Goal: Information Seeking & Learning: Learn about a topic

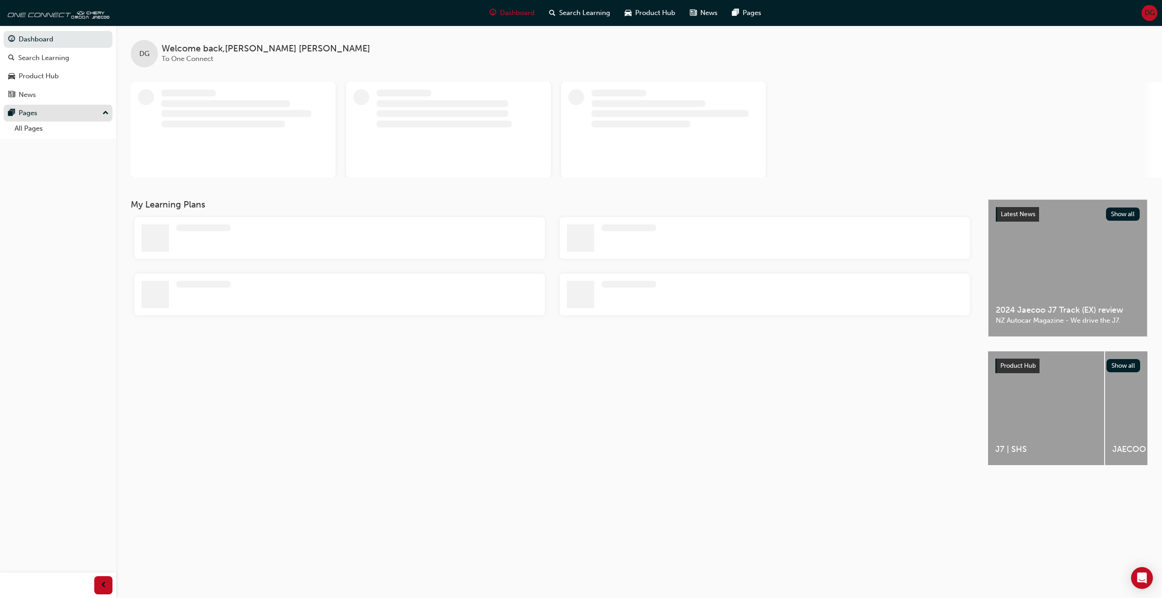
click at [52, 117] on div "Pages" at bounding box center [58, 112] width 100 height 11
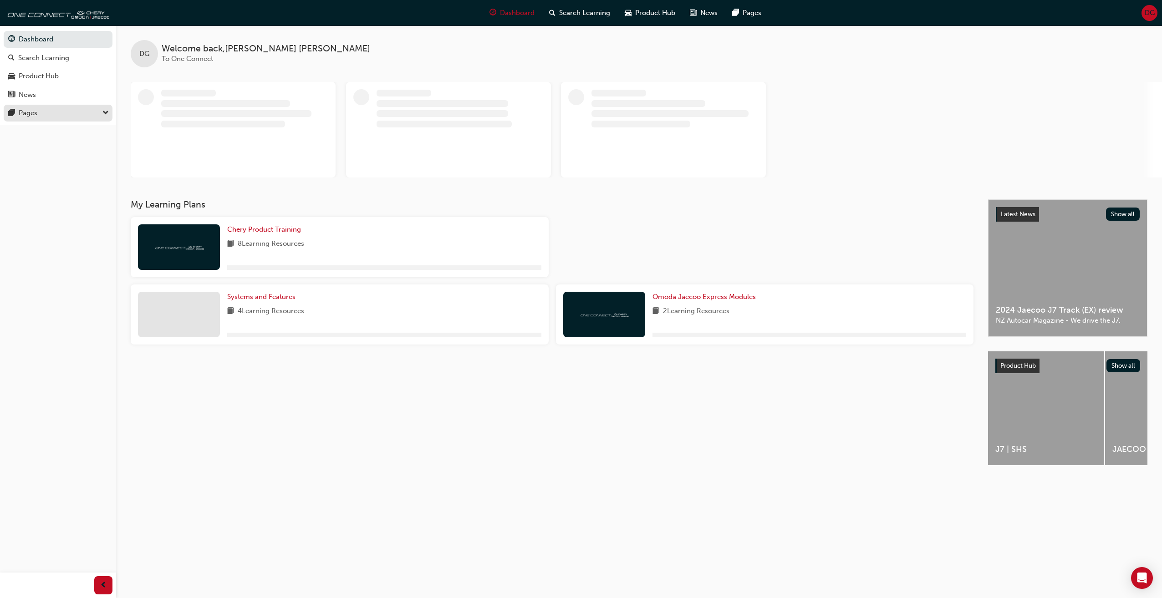
click at [23, 118] on div "Pages" at bounding box center [58, 112] width 100 height 11
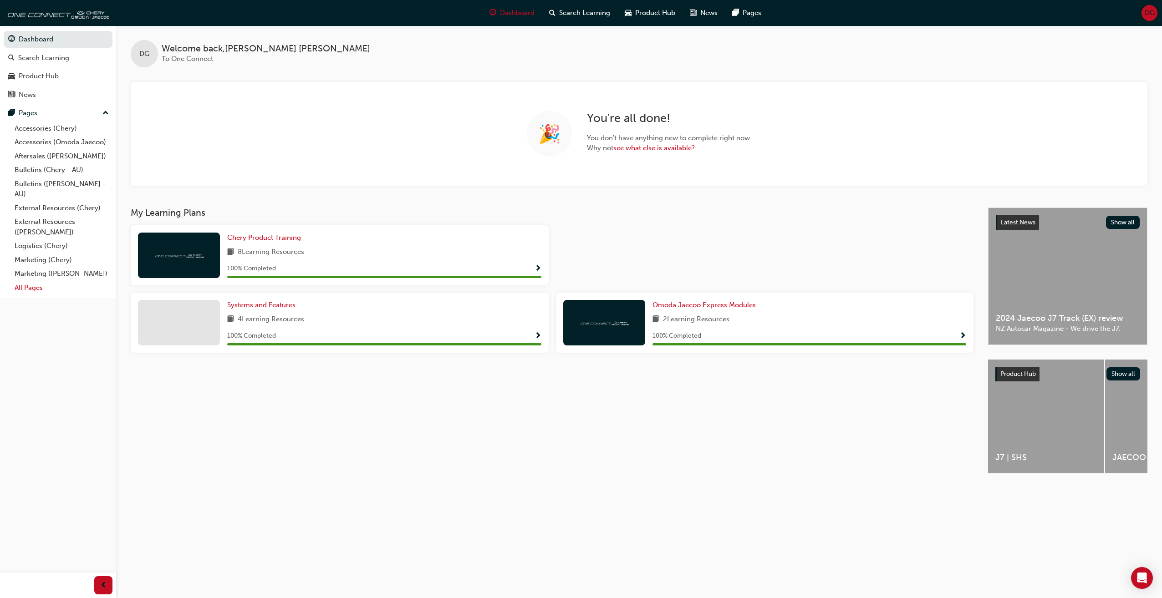
click at [47, 292] on link "All Pages" at bounding box center [62, 288] width 102 height 14
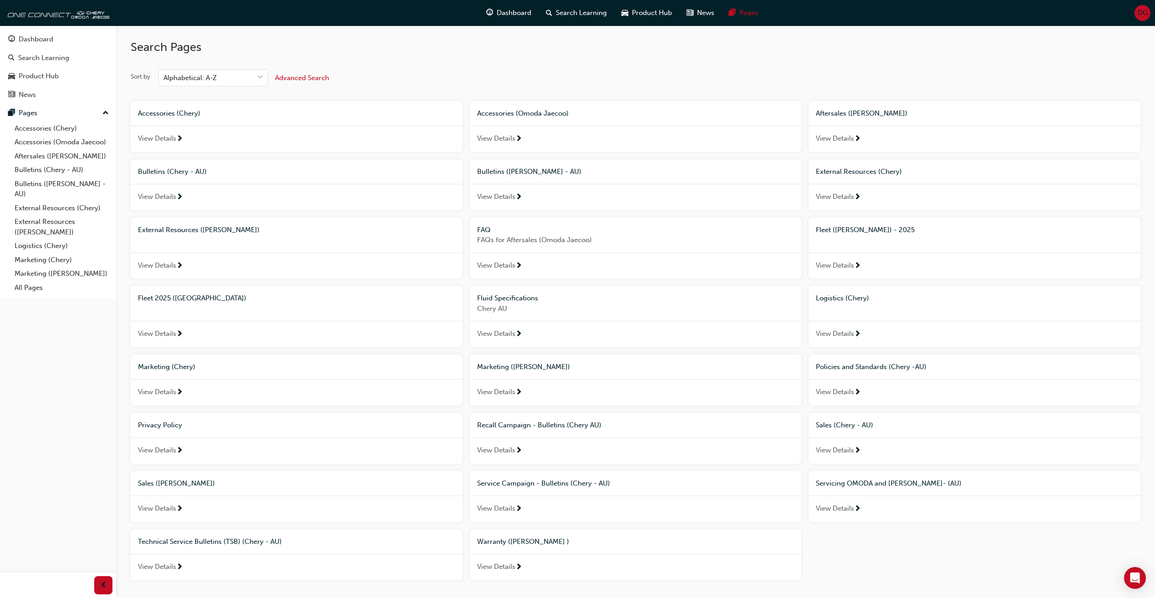
click at [297, 82] on div "Advanced Search" at bounding box center [302, 78] width 54 height 10
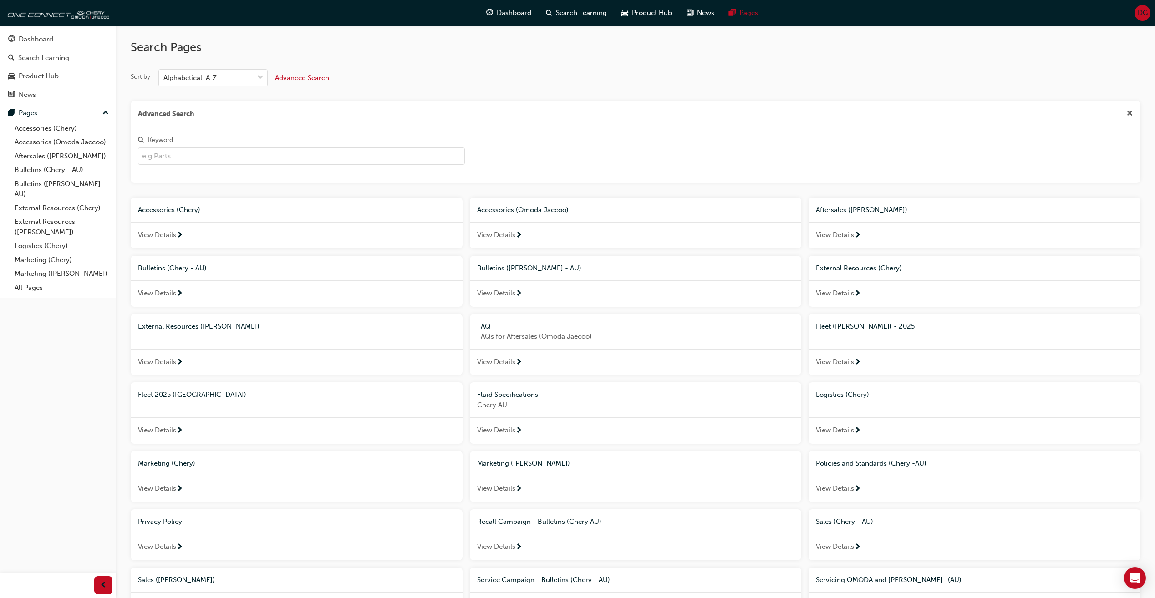
click at [184, 149] on input "Keyword" at bounding box center [301, 155] width 327 height 17
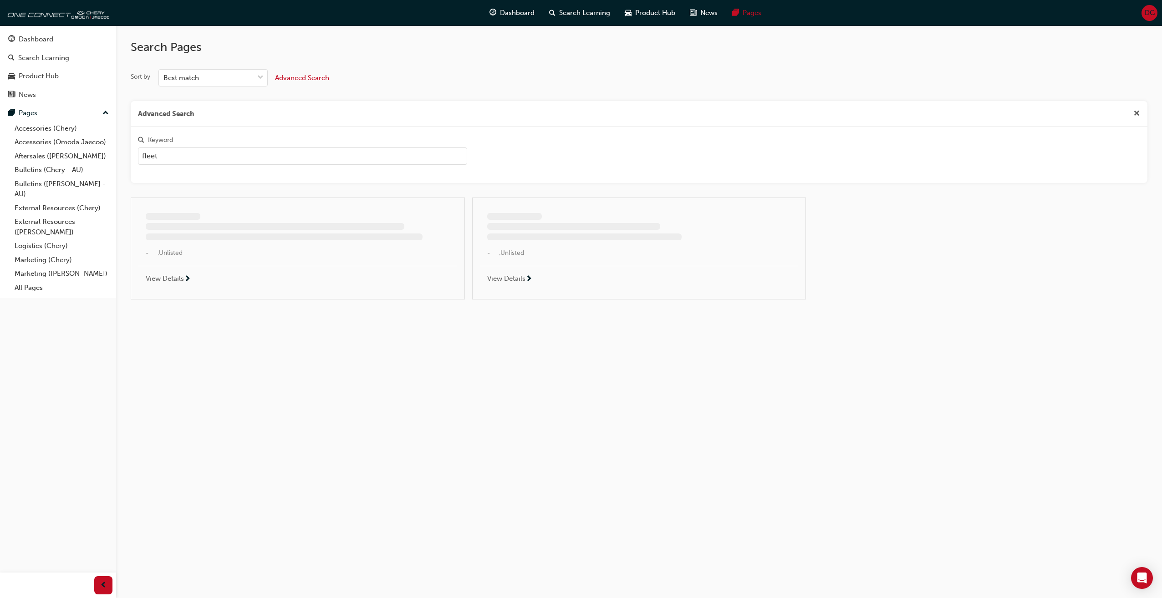
type input "fleet"
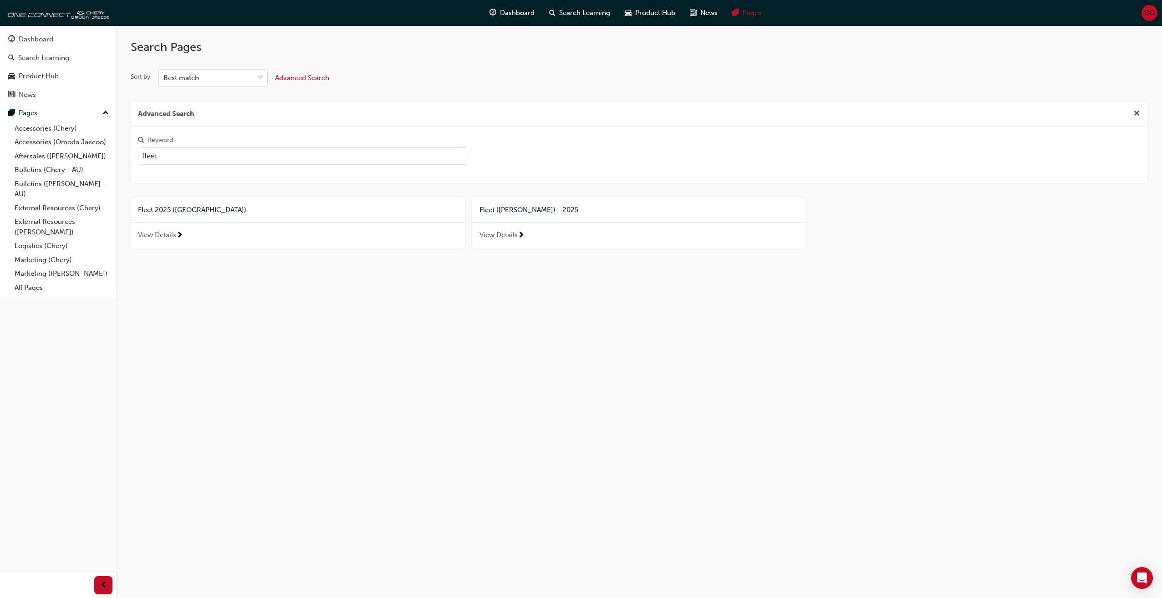
drag, startPoint x: 180, startPoint y: 230, endPoint x: 219, endPoint y: 230, distance: 38.2
click at [181, 232] on span "next-icon" at bounding box center [179, 236] width 7 height 8
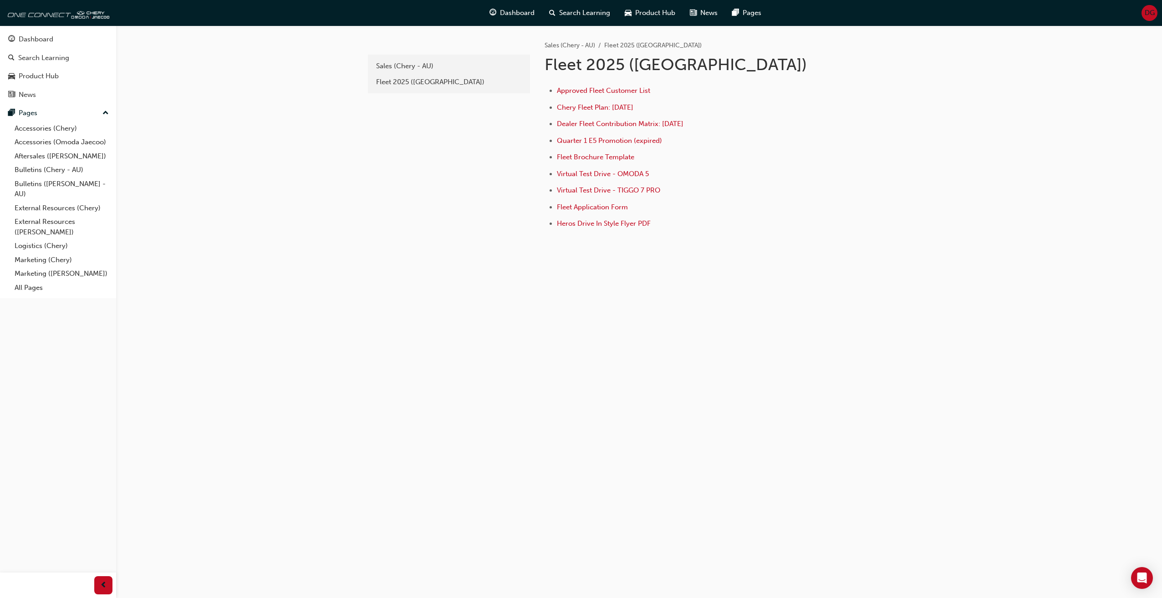
click at [625, 101] on ul "Approved Fleet Customer List Chery Fleet Plan: Jan 2025 Dealer Fleet Contributi…" at bounding box center [692, 158] width 296 height 146
click at [626, 97] on li "Approved Fleet Customer List" at bounding box center [699, 91] width 284 height 13
click at [627, 95] on li "Approved Fleet Customer List" at bounding box center [699, 91] width 284 height 13
click at [619, 88] on span "Approved Fleet Customer List" at bounding box center [603, 90] width 93 height 8
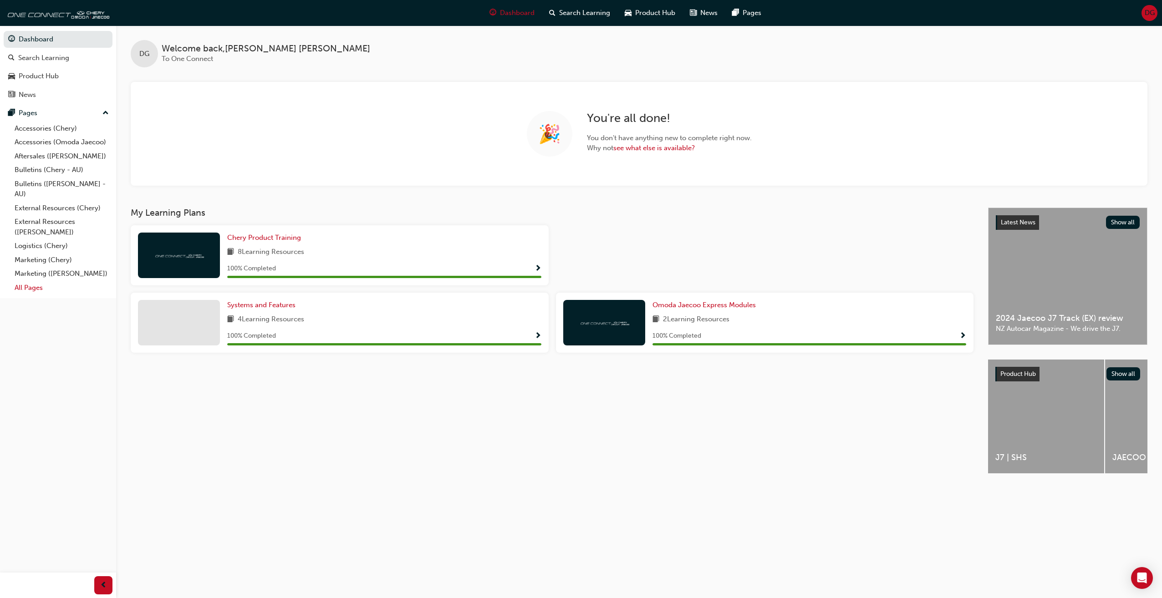
click at [27, 290] on link "All Pages" at bounding box center [62, 288] width 102 height 14
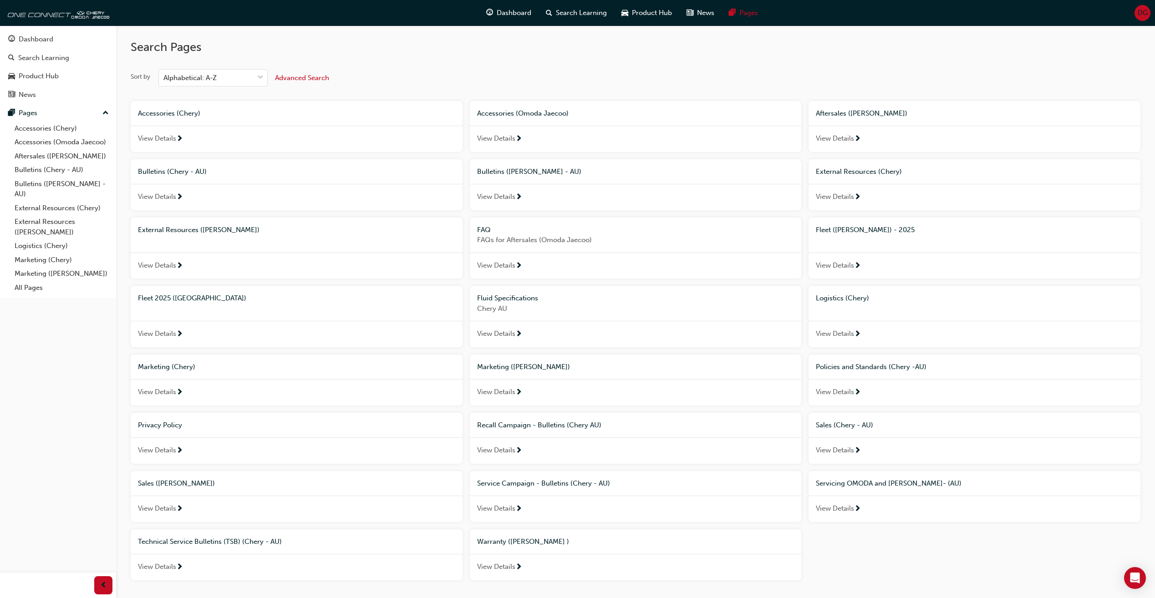
click at [296, 78] on span "Advanced Search" at bounding box center [302, 78] width 54 height 8
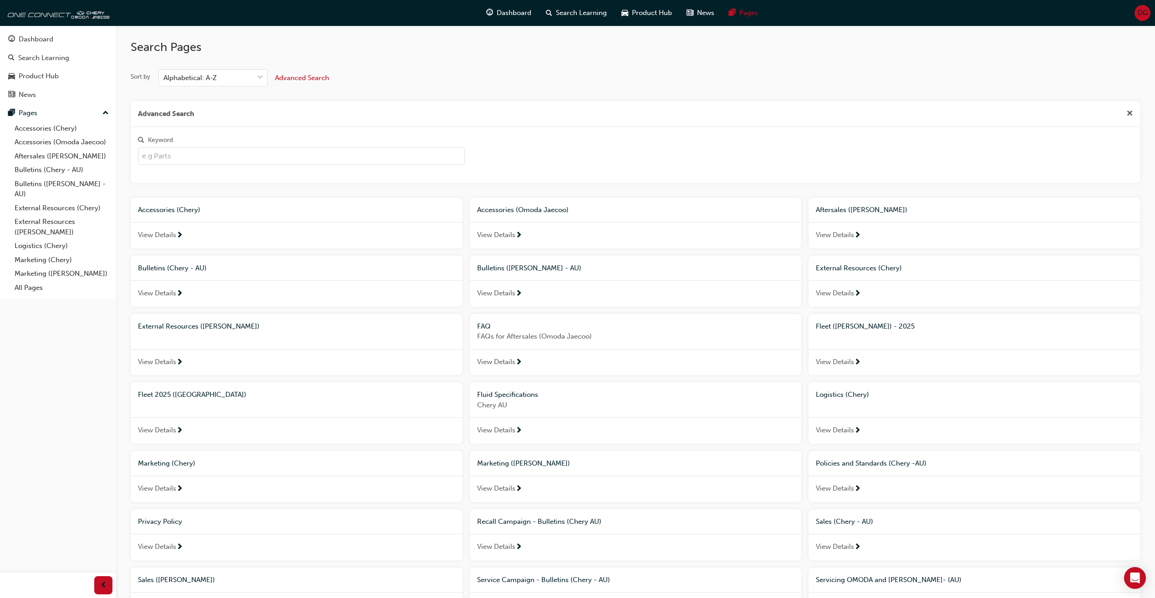
drag, startPoint x: 220, startPoint y: 145, endPoint x: 220, endPoint y: 154, distance: 8.7
click at [220, 146] on div "Keyword" at bounding box center [301, 140] width 327 height 13
click at [220, 147] on input "Keyword" at bounding box center [301, 155] width 327 height 17
click at [220, 153] on input "Keyword" at bounding box center [301, 155] width 327 height 17
type input "fleet"
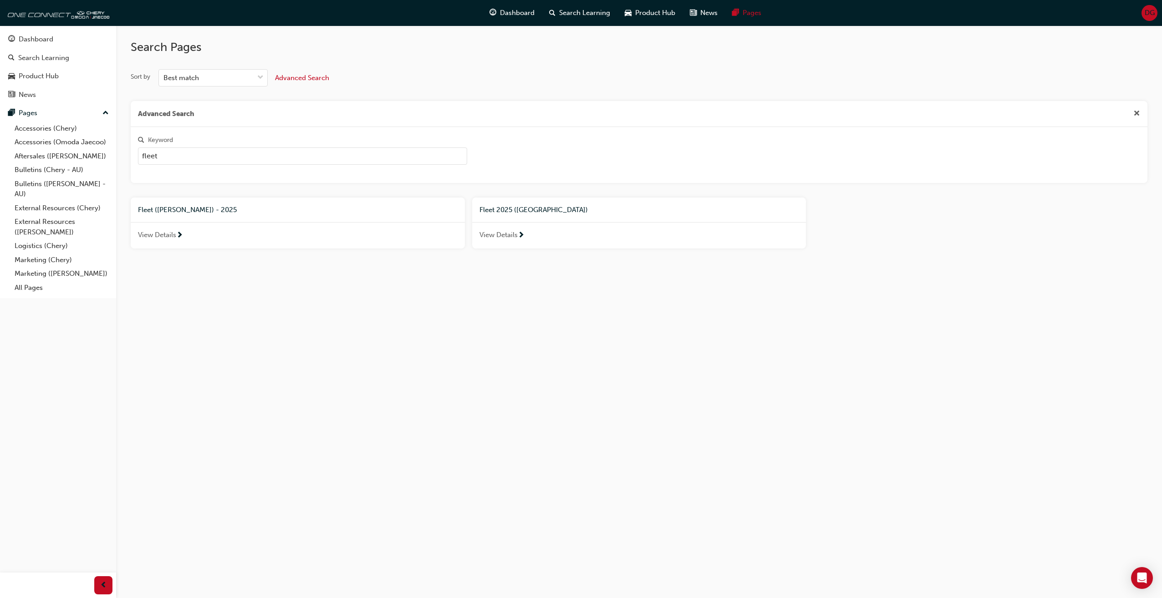
click at [195, 234] on div "View Details" at bounding box center [298, 235] width 334 height 26
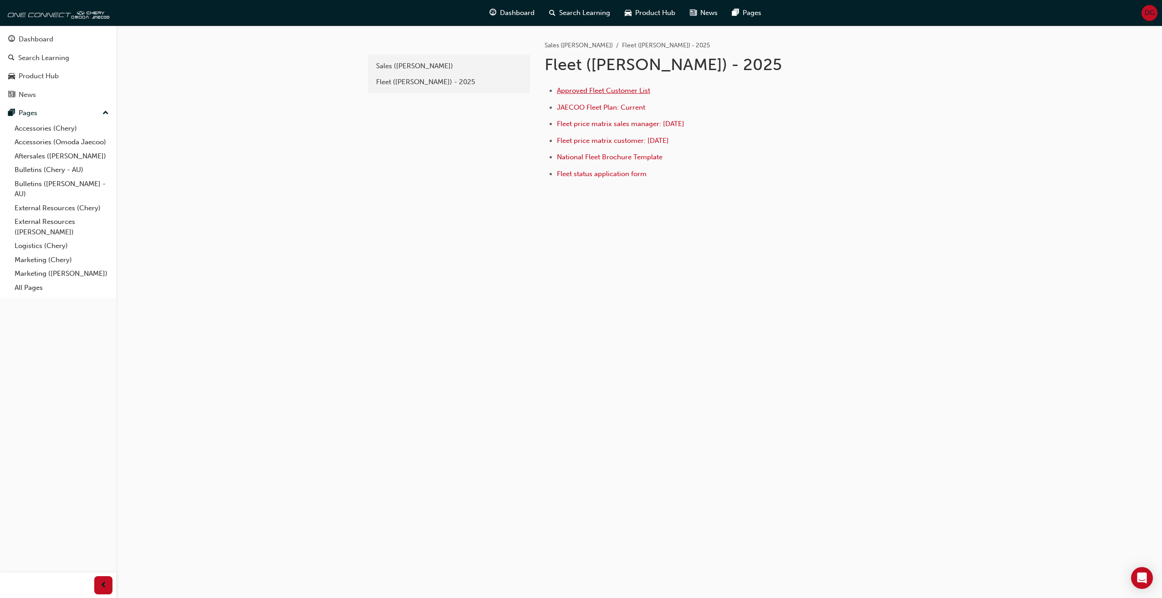
click at [605, 92] on span "Approved Fleet Customer List" at bounding box center [603, 90] width 93 height 8
click at [589, 105] on span "JAECOO Fleet Plan: Current" at bounding box center [601, 107] width 88 height 8
click at [595, 178] on li "Fleet status application form" at bounding box center [699, 174] width 284 height 13
click at [601, 160] on span "National Fleet Brochure Template" at bounding box center [610, 157] width 106 height 8
click at [638, 143] on span "Fleet price matrix customer: [DATE]" at bounding box center [613, 141] width 112 height 8
